Goal: Check status: Check status

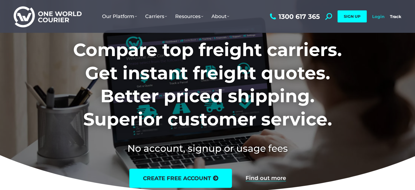
click at [379, 18] on link "Login" at bounding box center [378, 16] width 12 height 5
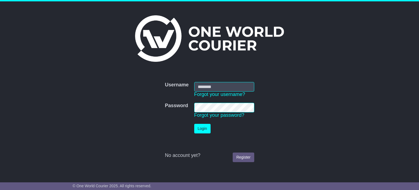
click at [239, 89] on input "Username" at bounding box center [224, 87] width 60 height 10
type input "**********"
click at [201, 131] on button "Login" at bounding box center [202, 129] width 16 height 10
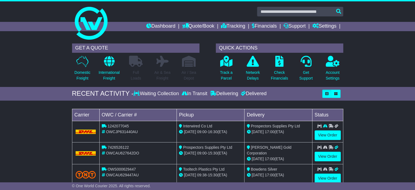
scroll to position [8, 0]
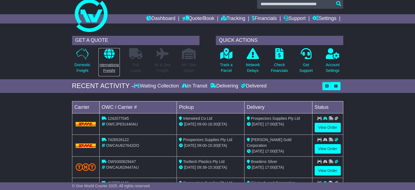
click at [109, 65] on p "International Freight" at bounding box center [109, 67] width 21 height 11
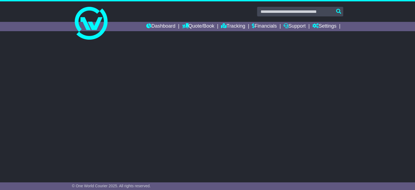
select select "**"
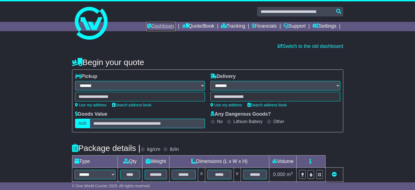
click at [149, 25] on link "Dashboard" at bounding box center [160, 26] width 29 height 9
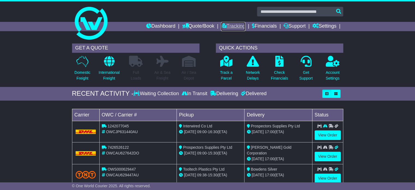
click at [229, 24] on link "Tracking" at bounding box center [233, 26] width 24 height 9
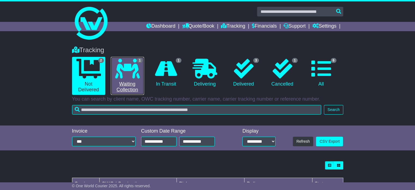
click at [122, 75] on icon at bounding box center [127, 69] width 25 height 20
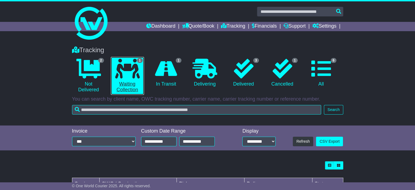
scroll to position [41, 0]
